Goal: Task Accomplishment & Management: Use online tool/utility

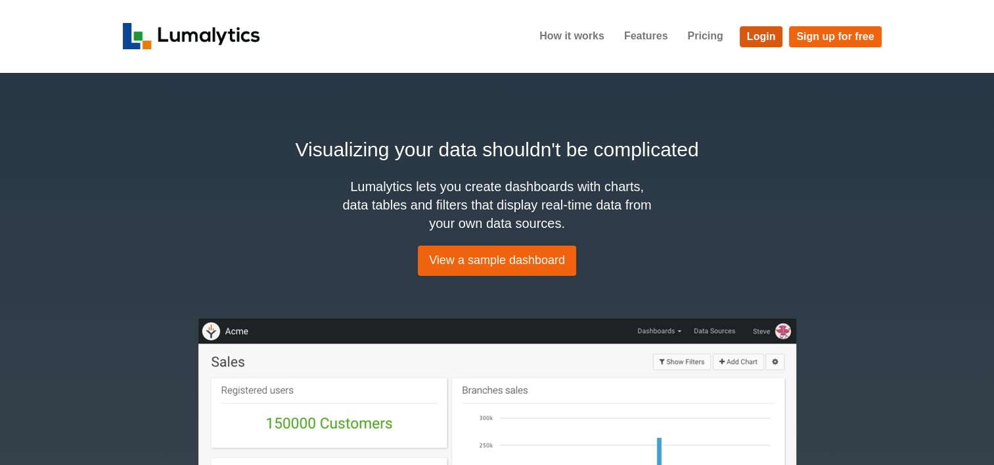
click at [751, 36] on link "Login" at bounding box center [761, 36] width 43 height 21
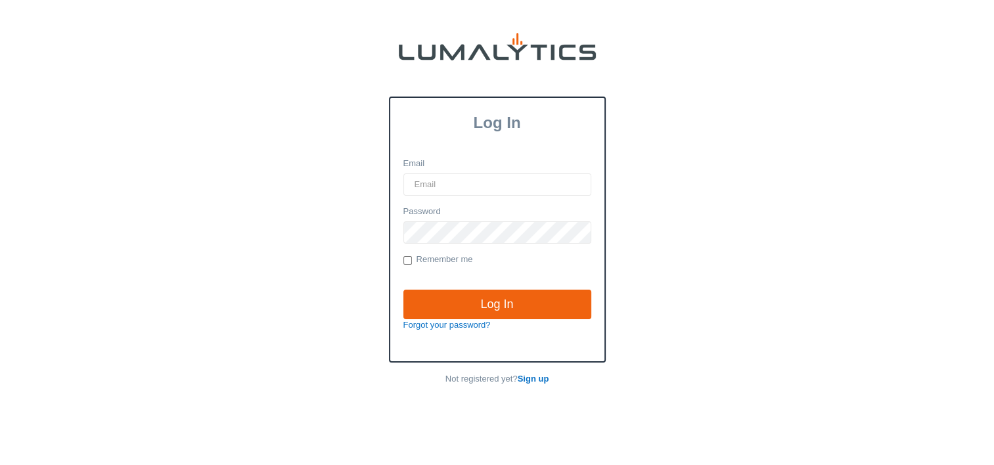
click at [471, 187] on input "Email" at bounding box center [497, 184] width 188 height 22
type input "[EMAIL_ADDRESS][DOMAIN_NAME]"
click at [403, 290] on input "Log In" at bounding box center [497, 305] width 188 height 30
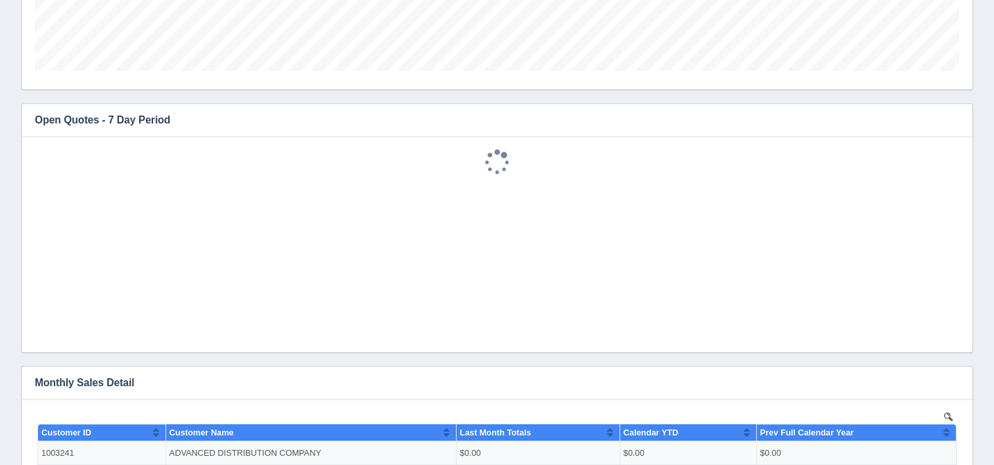
scroll to position [526, 0]
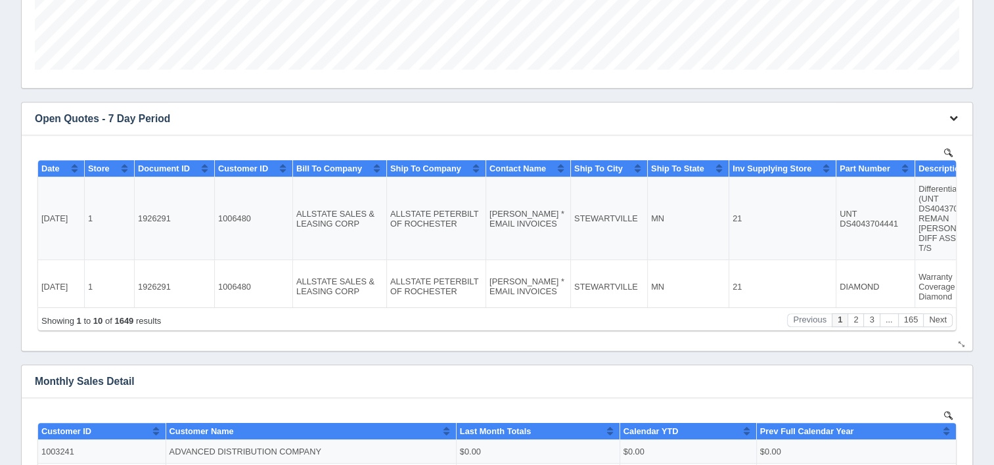
click at [951, 120] on icon "button" at bounding box center [953, 118] width 9 height 9
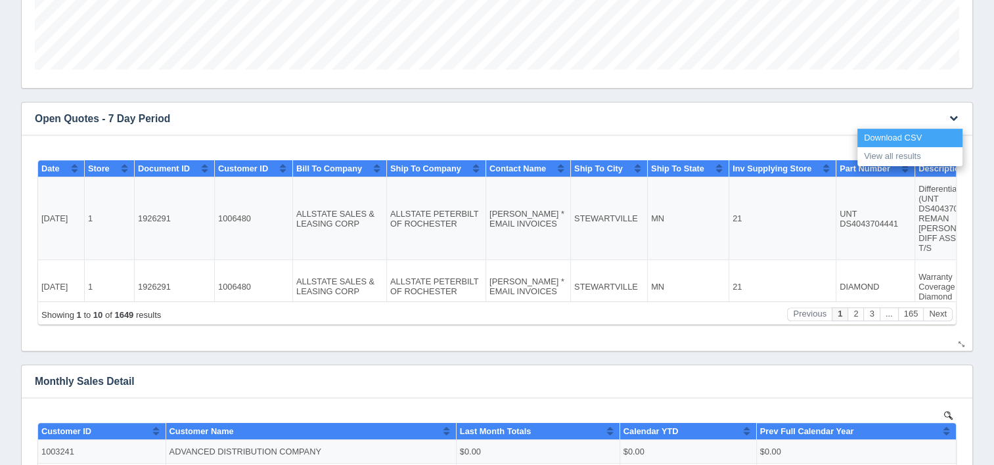
click at [925, 129] on link "Download CSV" at bounding box center [909, 138] width 105 height 19
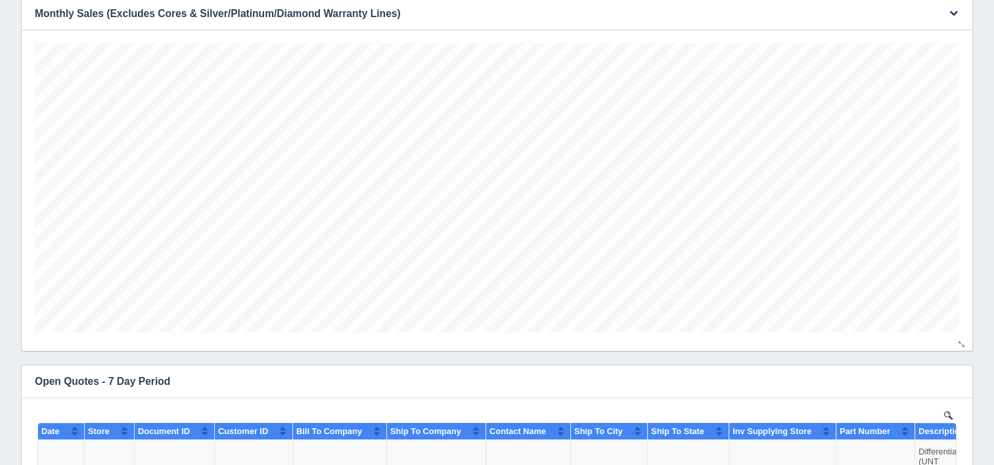
scroll to position [252, 0]
